Goal: Task Accomplishment & Management: Manage account settings

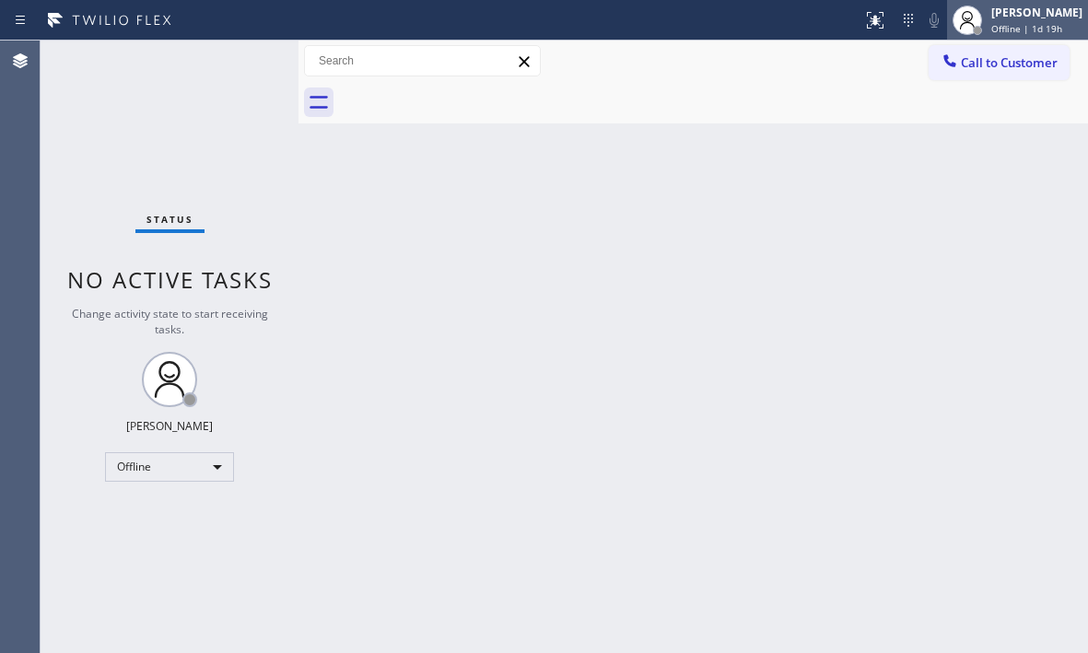
click at [970, 18] on div at bounding box center [967, 20] width 41 height 41
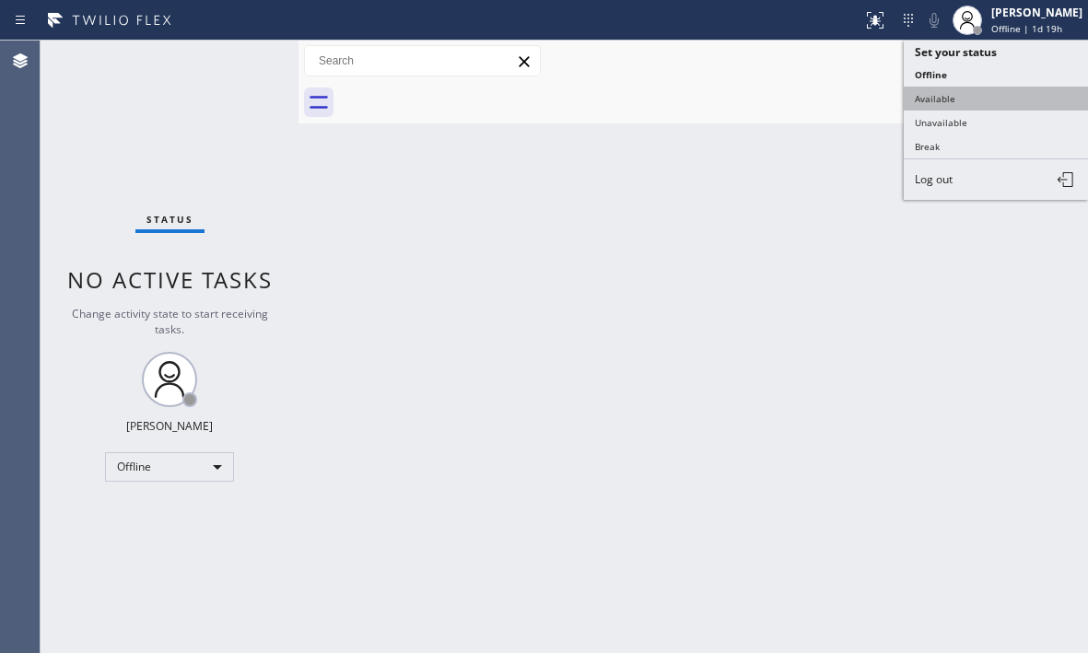
click at [974, 101] on button "Available" at bounding box center [995, 99] width 184 height 24
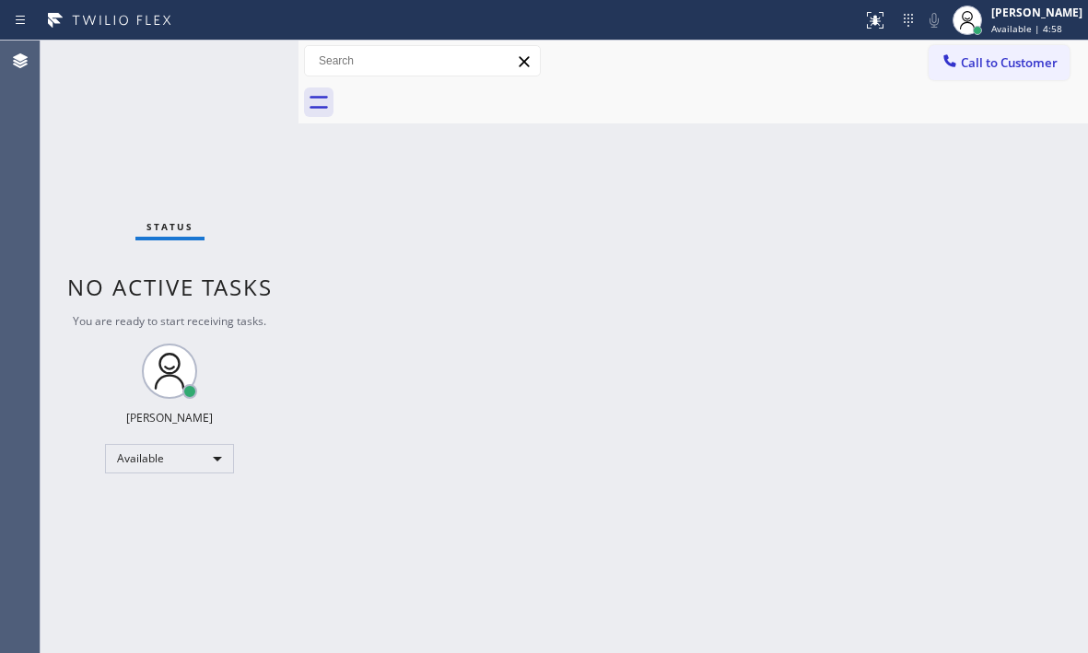
click at [891, 357] on div "Back to Dashboard Change Sender ID Customers Technicians Select a contact Outbo…" at bounding box center [692, 347] width 789 height 612
click at [995, 16] on div "[PERSON_NAME]" at bounding box center [1036, 13] width 91 height 16
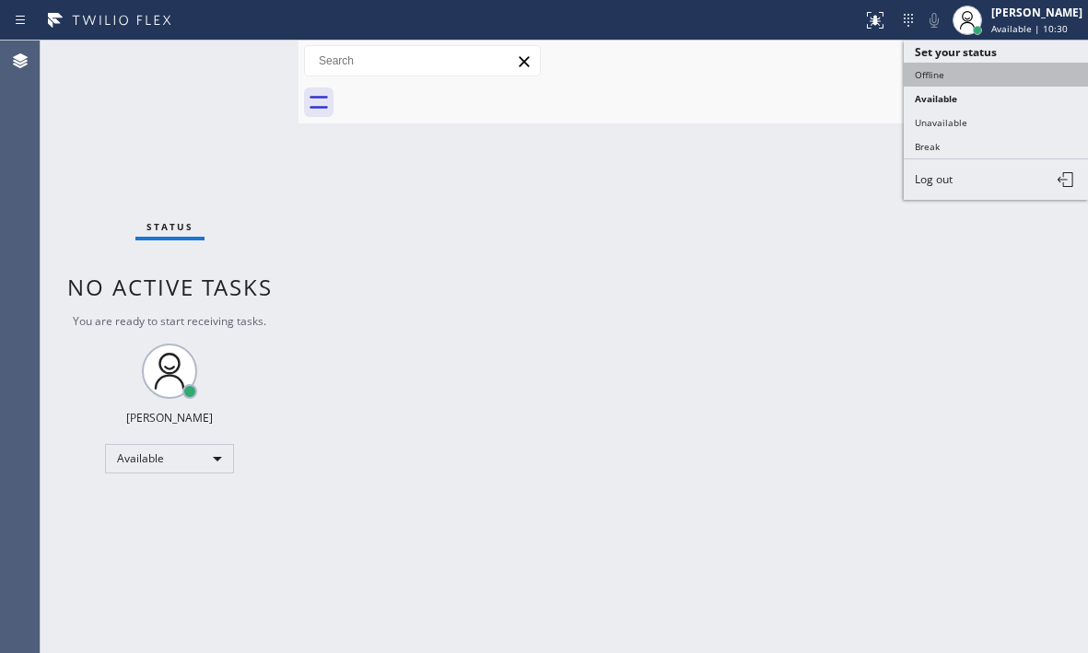
click at [931, 77] on button "Offline" at bounding box center [995, 75] width 184 height 24
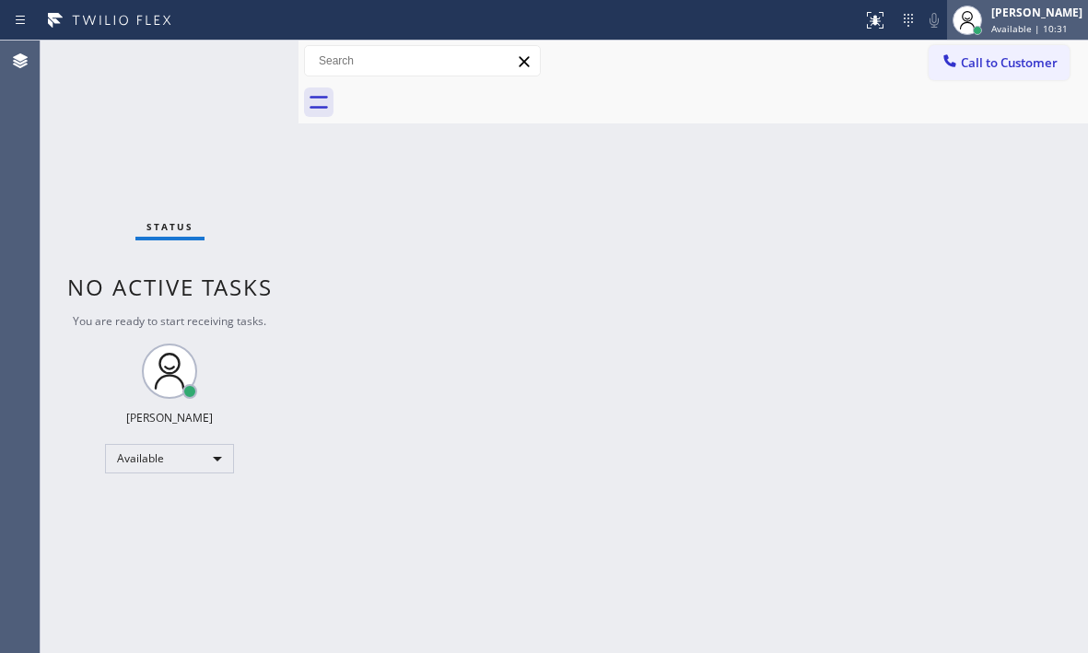
click at [1031, 30] on span "Available | 10:31" at bounding box center [1029, 28] width 76 height 13
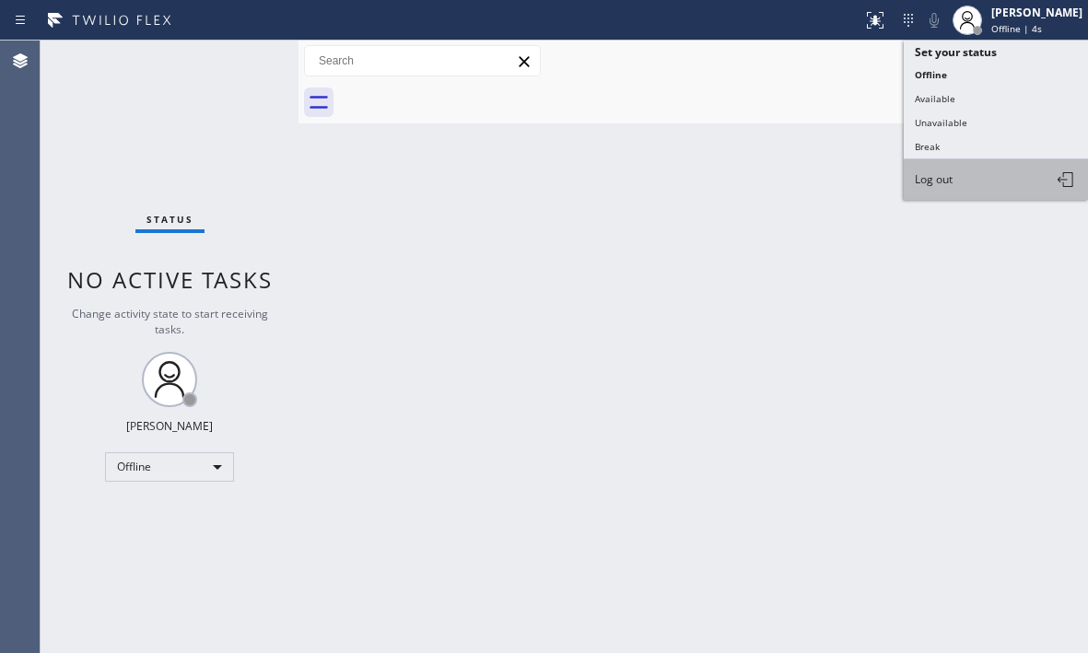
click at [942, 182] on span "Log out" at bounding box center [934, 179] width 38 height 16
